Goal: Find specific page/section: Find specific page/section

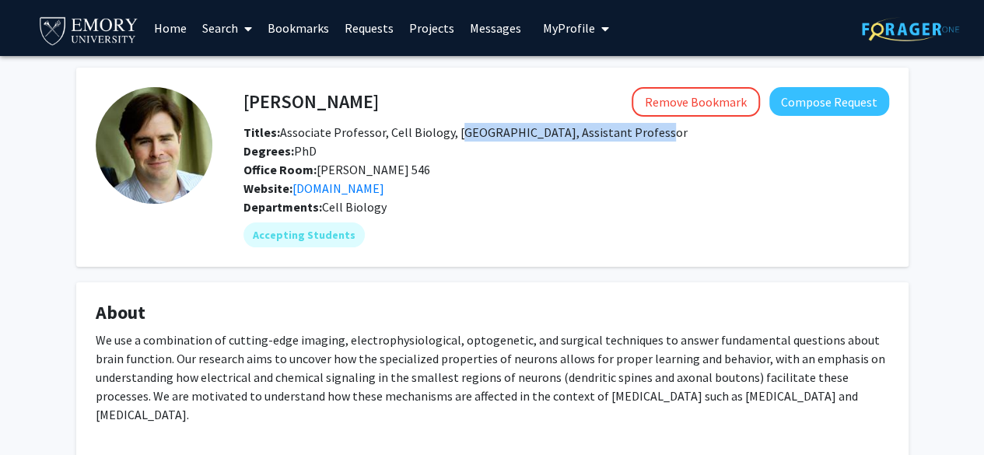
drag, startPoint x: 452, startPoint y: 134, endPoint x: 641, endPoint y: 131, distance: 189.1
click at [641, 131] on span "Titles: Associate Professor, Cell Biology, [GEOGRAPHIC_DATA], Assistant Profess…" at bounding box center [466, 133] width 444 height 16
copy span "[GEOGRAPHIC_DATA]"
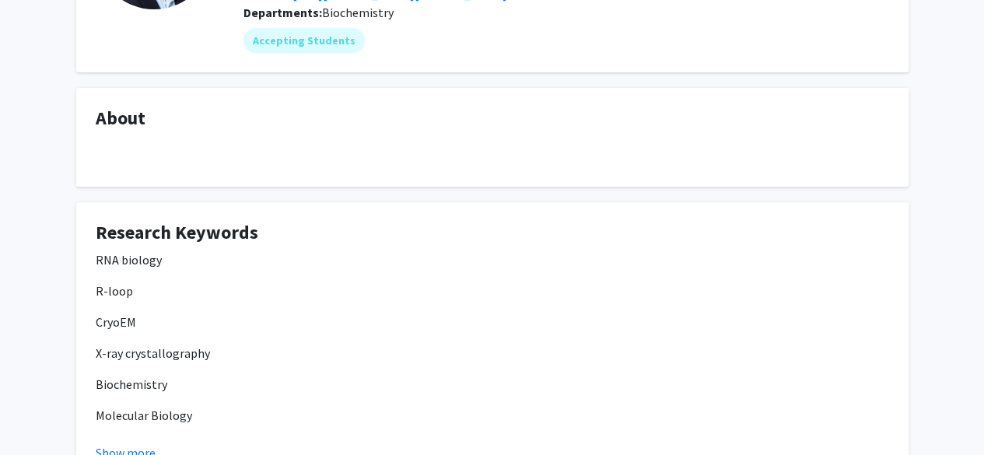
scroll to position [386, 0]
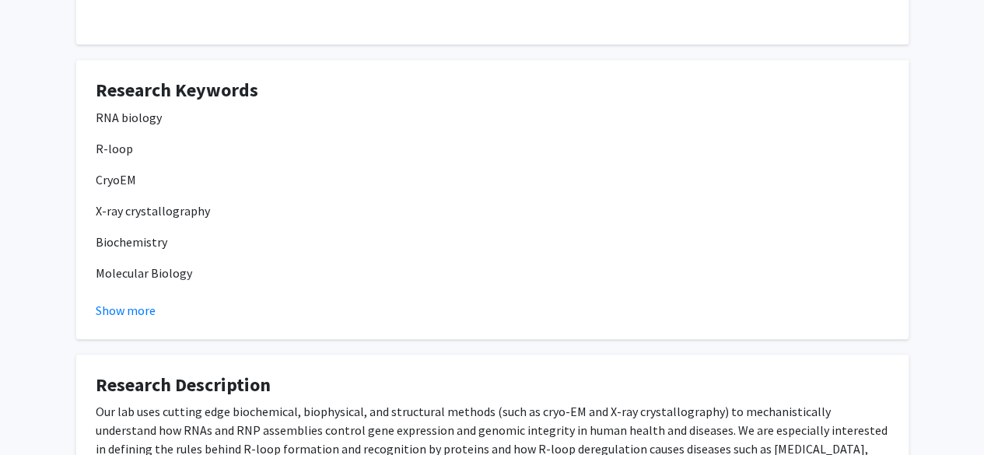
scroll to position [338, 0]
